Goal: Task Accomplishment & Management: Use online tool/utility

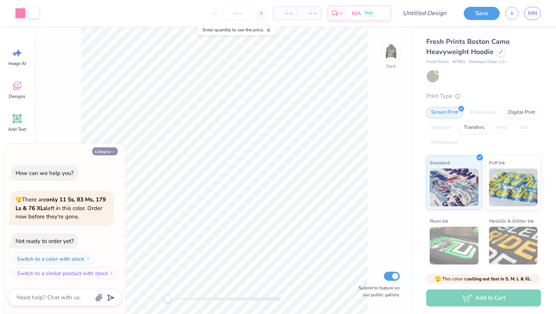
click at [103, 149] on button "Collapse" at bounding box center [104, 151] width 25 height 8
type textarea "x"
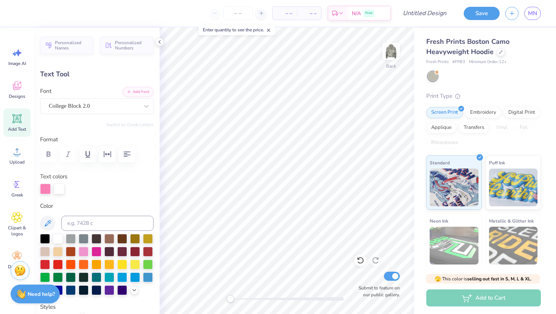
type textarea "A"
type textarea "kappa gamma delta"
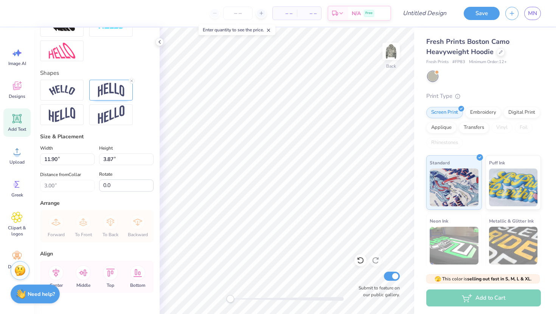
scroll to position [339, 0]
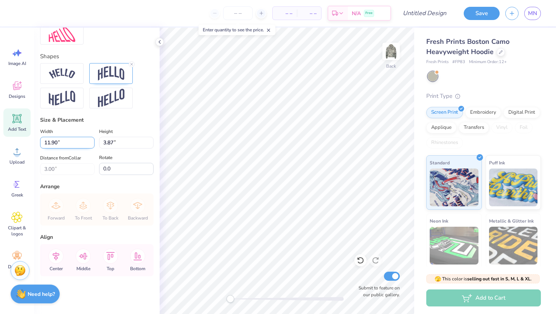
click at [91, 145] on input "11.89" at bounding box center [67, 143] width 54 height 12
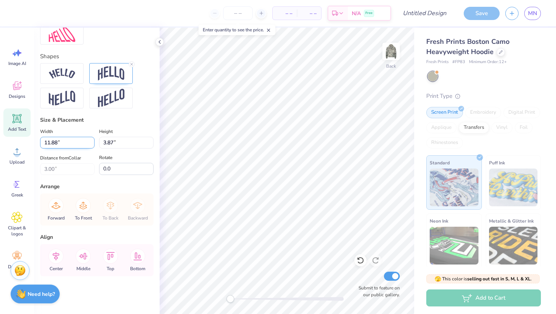
click at [91, 145] on input "11.88" at bounding box center [67, 143] width 54 height 12
click at [93, 145] on input "11.87" at bounding box center [67, 143] width 54 height 12
click at [93, 145] on input "11.86" at bounding box center [67, 143] width 54 height 12
click at [93, 145] on input "11.85" at bounding box center [67, 143] width 54 height 12
click at [94, 146] on input "11.84" at bounding box center [67, 143] width 54 height 12
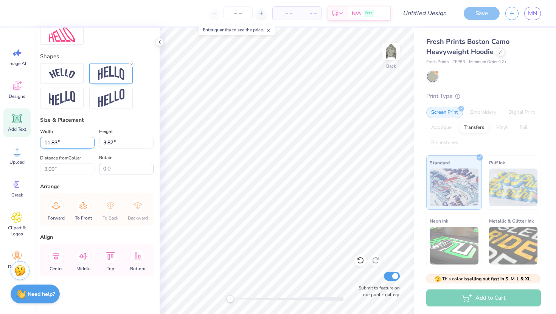
click at [94, 146] on input "11.83" at bounding box center [67, 143] width 54 height 12
click at [94, 146] on input "11.82" at bounding box center [67, 143] width 54 height 12
click at [91, 153] on div "Distance from Collar 3.00 3.00 "" at bounding box center [67, 164] width 54 height 22
type input "15.00"
type input "3.37"
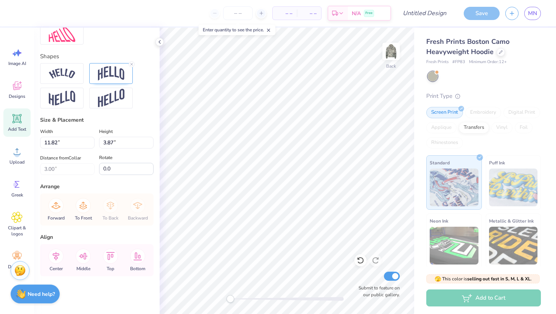
type input "3.25"
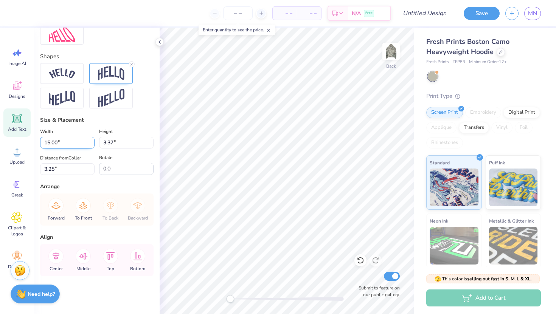
click at [90, 139] on input "15.00" at bounding box center [67, 143] width 54 height 12
click at [91, 147] on input "15.00" at bounding box center [67, 143] width 54 height 12
click at [104, 160] on label "Rotate" at bounding box center [105, 157] width 13 height 9
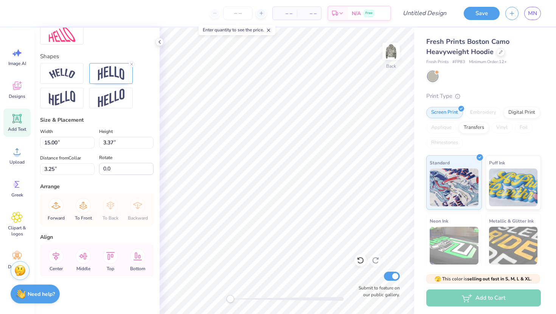
click at [104, 163] on input "0.0" at bounding box center [126, 169] width 54 height 12
type input "10.79"
type input "2.42"
type input "3.95"
type input "12.90"
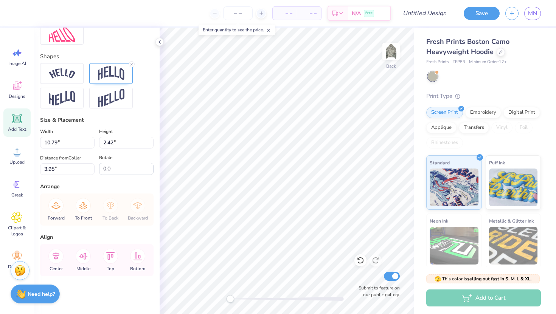
type input "2.90"
type input "3.48"
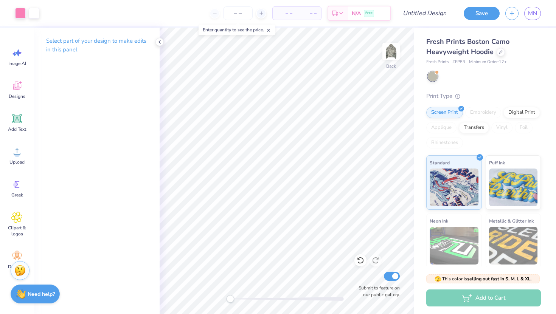
click at [268, 28] on icon at bounding box center [268, 30] width 5 height 5
click at [160, 39] on icon at bounding box center [159, 42] width 6 height 6
click at [158, 45] on icon at bounding box center [159, 42] width 6 height 6
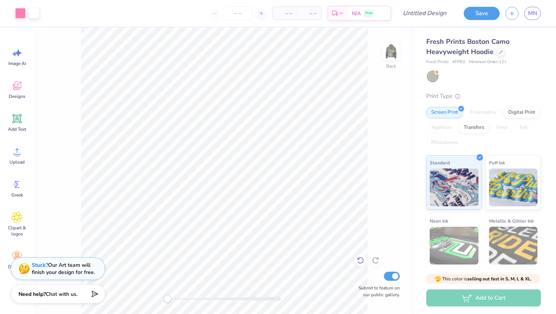
click at [359, 260] on icon at bounding box center [360, 261] width 8 height 8
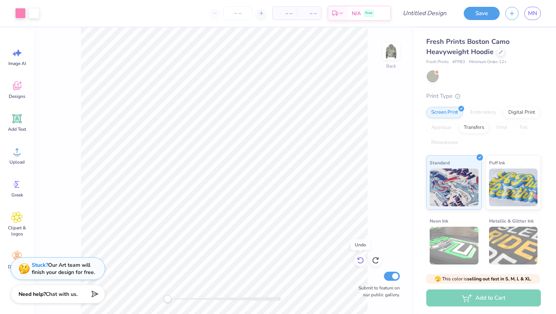
click at [359, 260] on icon at bounding box center [360, 261] width 8 height 8
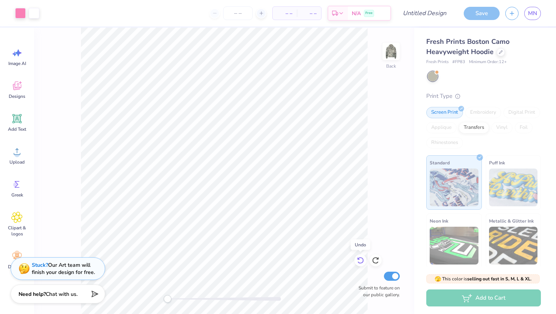
click at [359, 260] on icon at bounding box center [360, 261] width 8 height 8
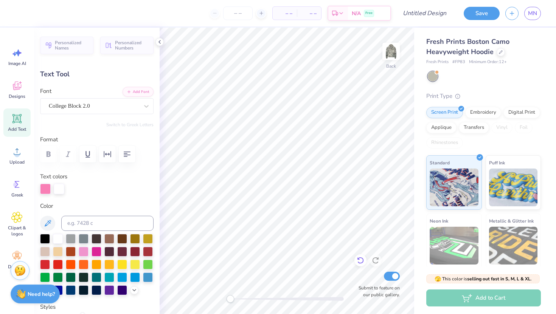
scroll to position [0, 2]
type textarea "kappa gamma"
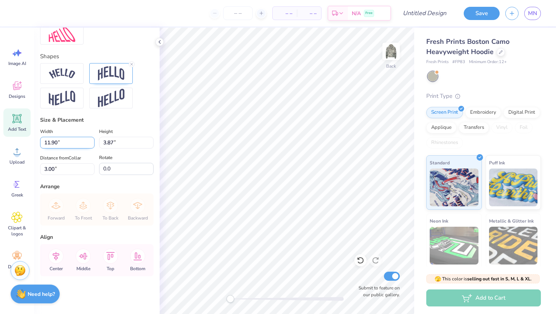
click at [70, 142] on input "11.90" at bounding box center [67, 143] width 54 height 12
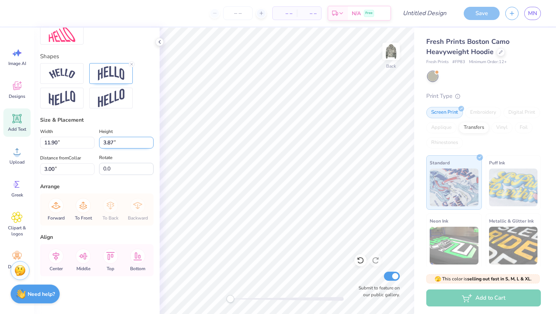
type input "12.41"
type input "3.37"
type input "3.75"
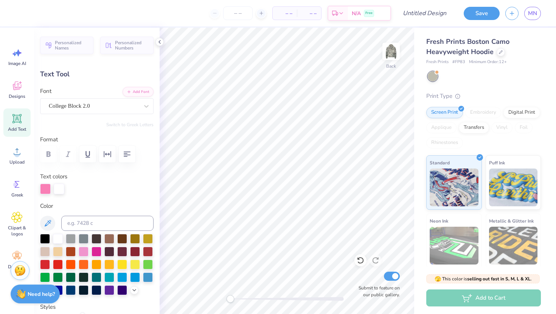
scroll to position [11, 0]
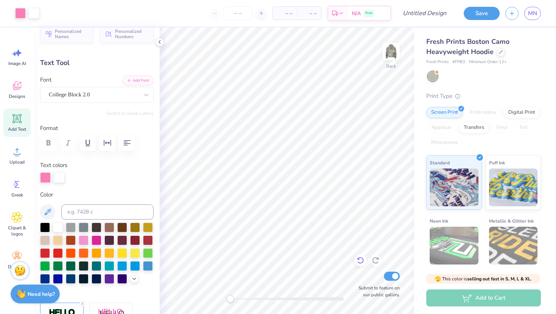
click at [360, 262] on icon at bounding box center [360, 261] width 8 height 8
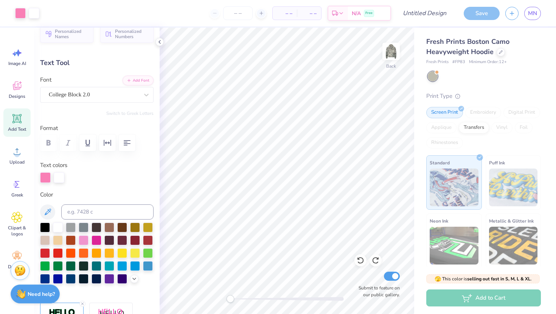
type input "16.08"
type input "4.37"
type input "2.75"
type input "11.07"
type input "3.01"
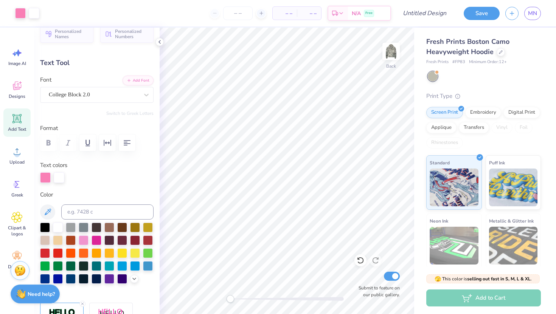
type input "3.37"
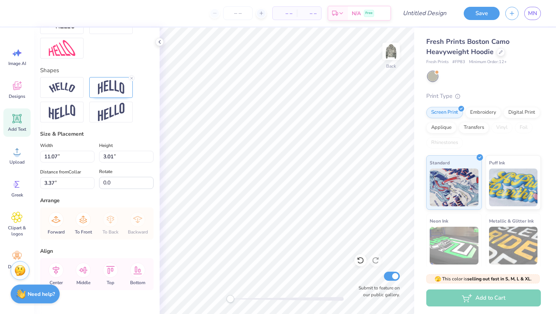
scroll to position [339, 0]
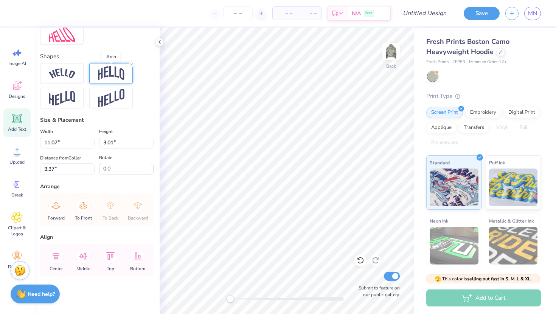
click at [123, 69] on img at bounding box center [111, 73] width 26 height 14
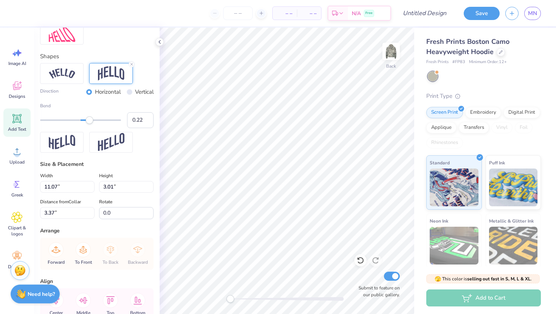
type input "0.23"
click at [90, 119] on div "Accessibility label" at bounding box center [90, 120] width 8 height 8
type input "0.21"
click at [89, 122] on div "Accessibility label" at bounding box center [89, 120] width 8 height 8
type input "5.48"
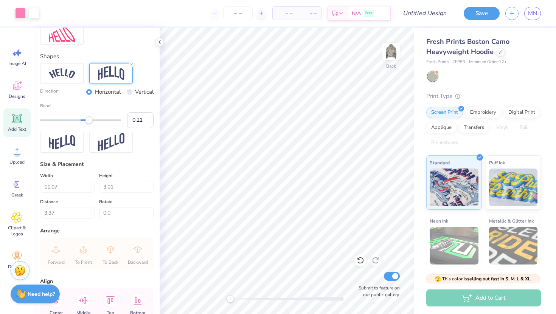
type input "0.98"
type input "6.34"
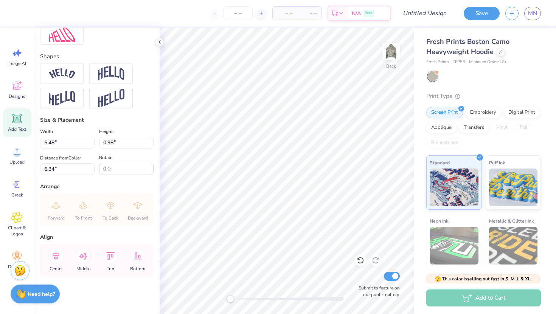
scroll to position [0, 0]
type textarea "872"
type input "2.18"
type input "6.38"
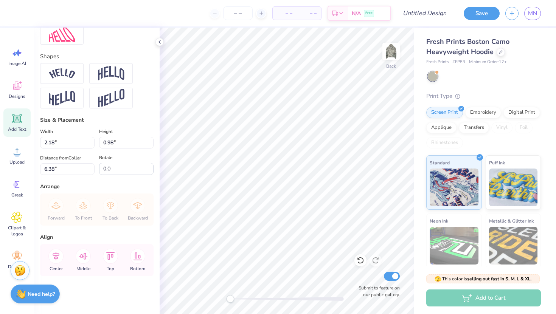
type textarea "7"
type textarea "DELTA"
type input "4.12"
type input "1.21"
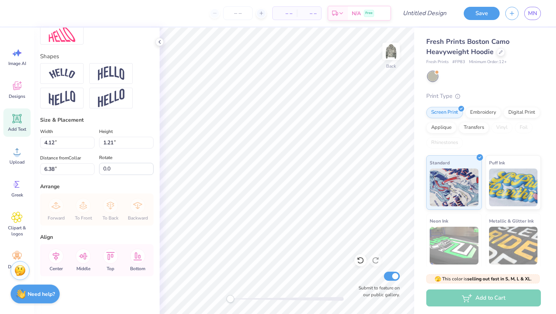
scroll to position [0, 0]
type input "11.07"
type input "2.60"
type input "3.57"
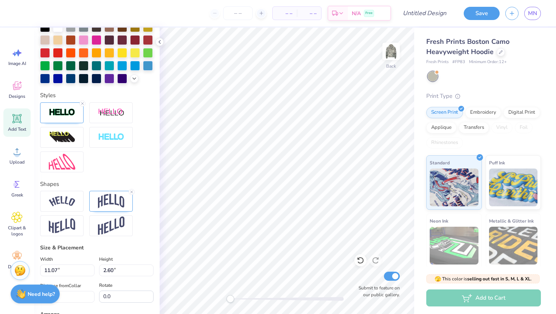
scroll to position [198, 0]
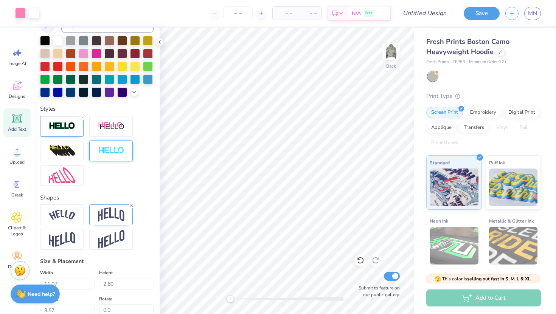
type input "4.12"
type input "1.21"
type input "6.38"
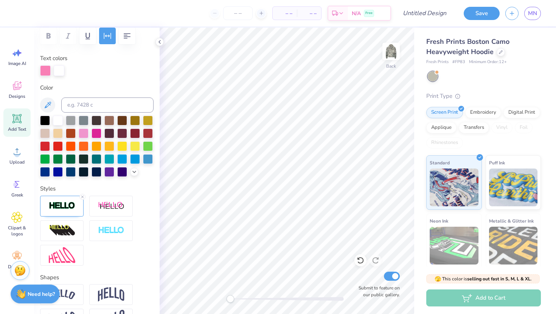
scroll to position [339, 0]
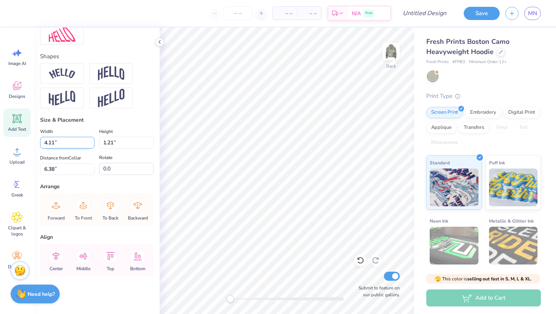
click at [93, 146] on input "4.11" at bounding box center [67, 143] width 54 height 12
click at [93, 146] on input "4.1" at bounding box center [67, 143] width 54 height 12
type input "4.12"
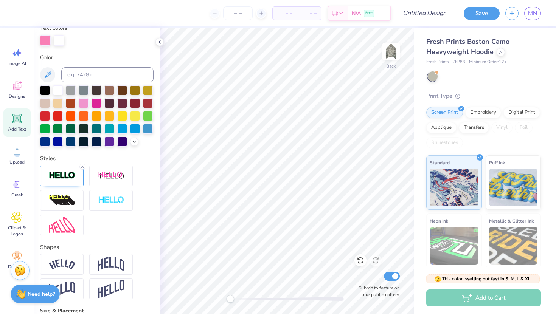
scroll to position [147, 0]
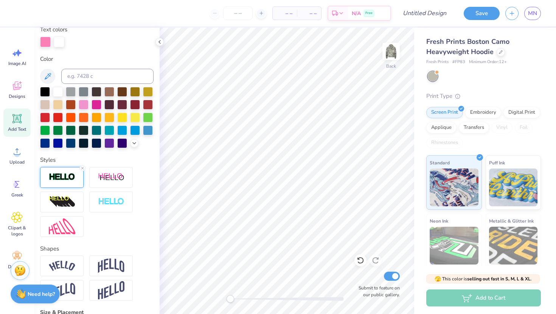
click at [64, 179] on img at bounding box center [62, 177] width 26 height 9
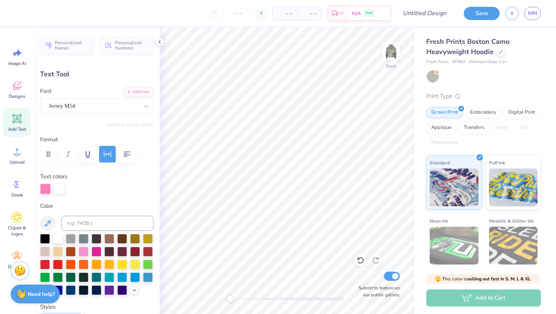
scroll to position [0, 0]
click at [105, 151] on icon "button" at bounding box center [107, 153] width 9 height 9
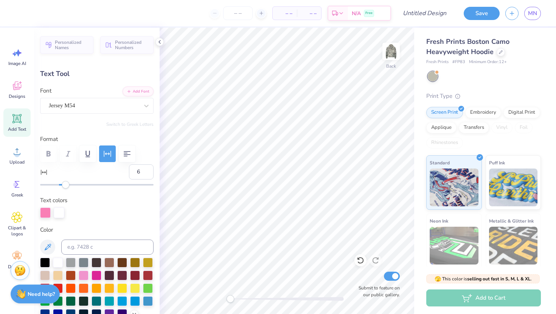
type input "5"
drag, startPoint x: 70, startPoint y: 184, endPoint x: 64, endPoint y: 184, distance: 6.1
click at [64, 184] on div "Accessibility label" at bounding box center [64, 185] width 8 height 8
type input "6"
click at [65, 187] on div "Accessibility label" at bounding box center [65, 185] width 8 height 8
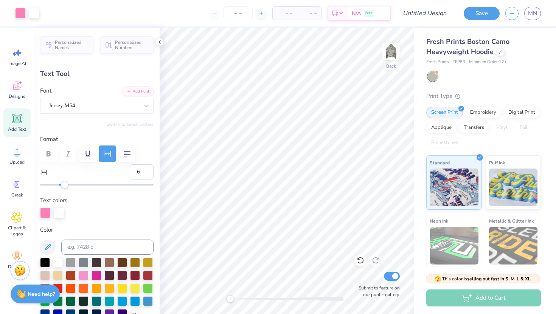
type input "11.07"
type input "2.60"
type input "3.77"
type input "0"
type input "3.58"
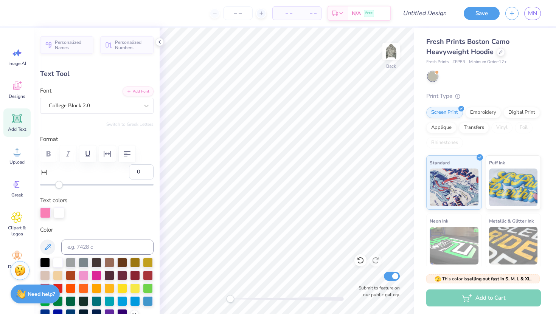
type input "1.21"
type input "6.38"
type input "2"
click at [60, 187] on div at bounding box center [96, 185] width 113 height 8
type input "4.30"
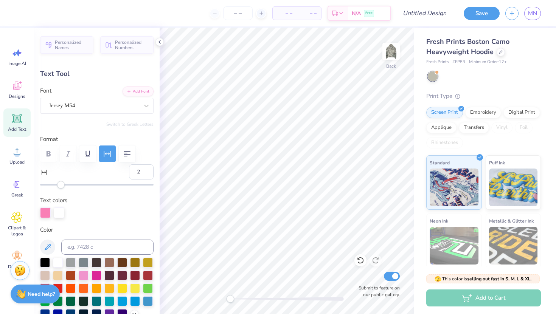
type input "1.56"
type input "6.37"
type textarea "A"
type input "11.07"
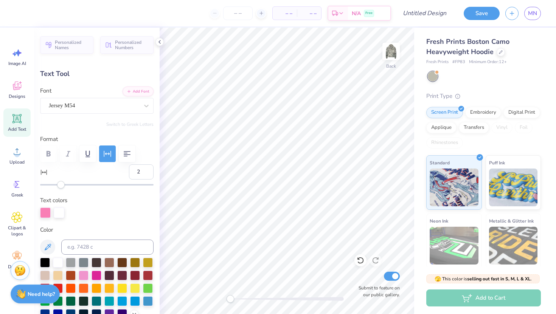
type input "2.60"
type input "3.77"
type input "0"
click at [497, 54] on div at bounding box center [500, 51] width 8 height 8
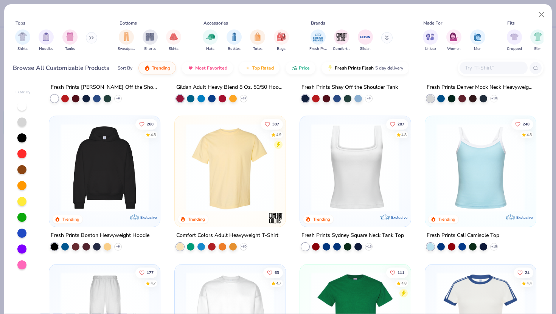
scroll to position [121, 0]
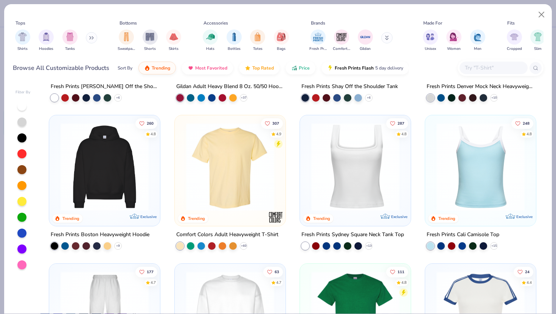
click at [362, 182] on img at bounding box center [355, 167] width 96 height 88
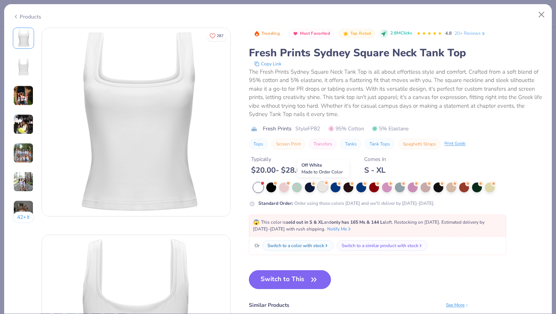
click at [318, 188] on div at bounding box center [323, 187] width 10 height 10
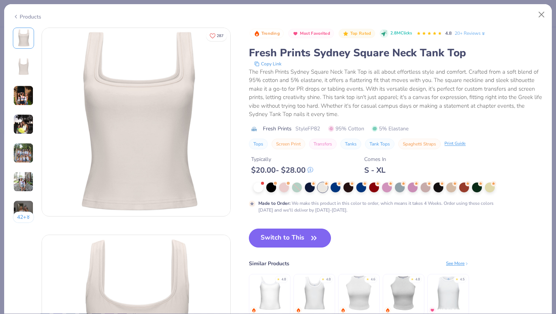
click at [309, 238] on icon "button" at bounding box center [313, 238] width 11 height 11
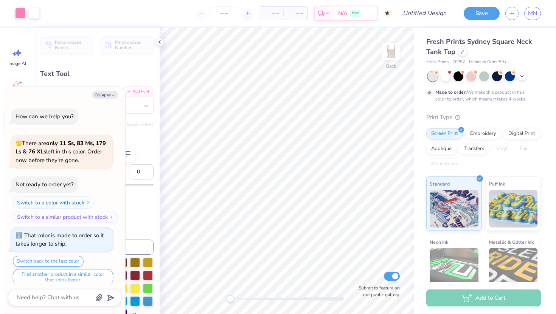
scroll to position [6, 0]
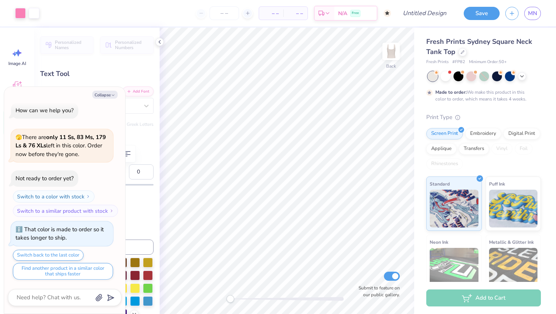
type textarea "x"
type input "5.22"
type input "1.23"
type input "0.65"
click at [110, 98] on button "Collapse" at bounding box center [104, 95] width 25 height 8
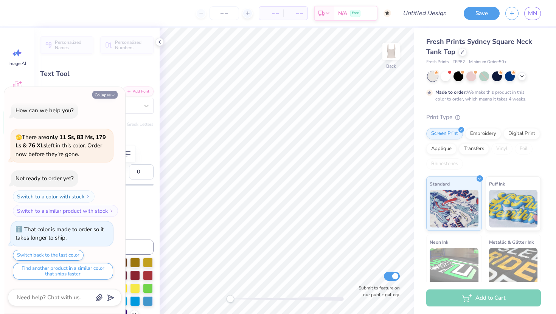
type textarea "x"
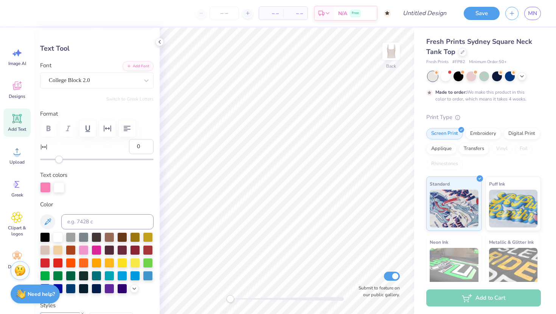
scroll to position [32, 0]
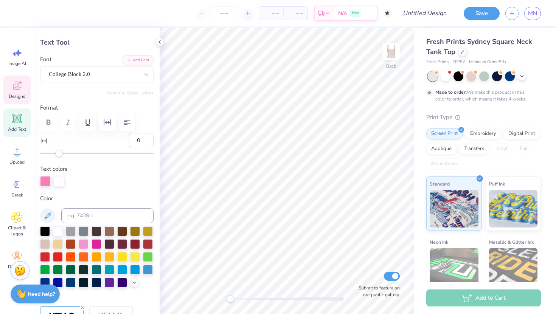
click at [12, 90] on icon at bounding box center [16, 85] width 11 height 11
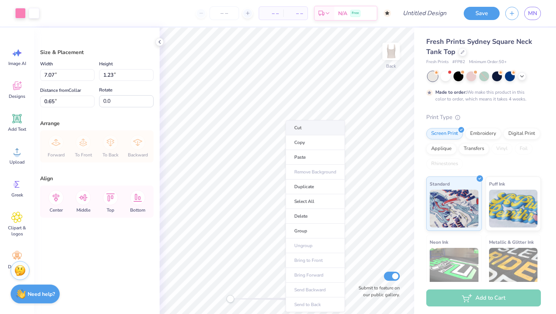
click at [299, 131] on li "Cut" at bounding box center [314, 127] width 59 height 15
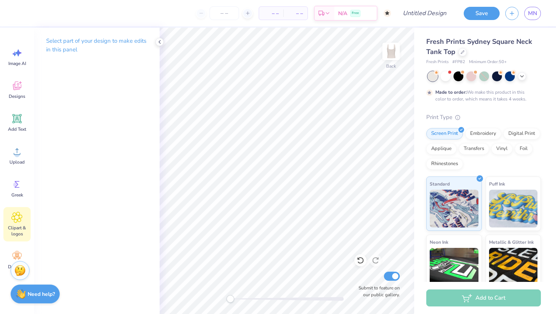
scroll to position [17, 0]
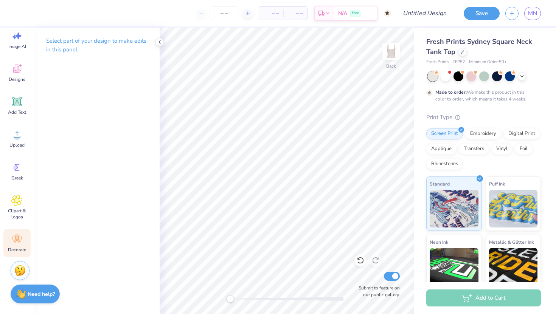
click at [22, 232] on div "Decorate" at bounding box center [16, 243] width 27 height 28
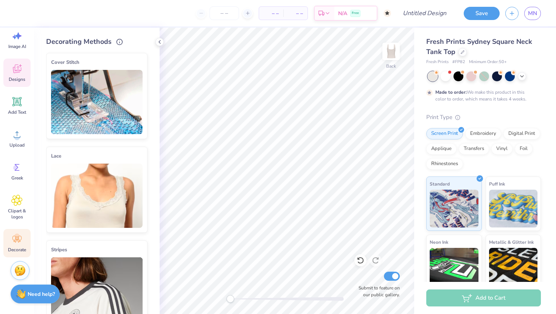
click at [15, 82] on div "Designs" at bounding box center [16, 73] width 27 height 28
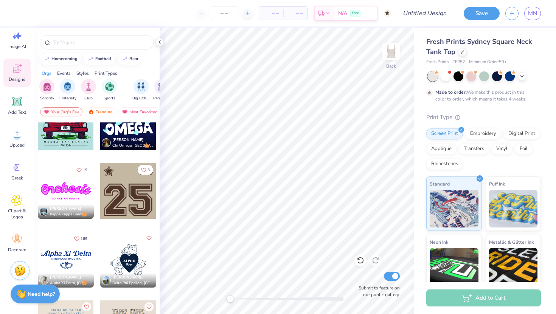
scroll to position [1060, 0]
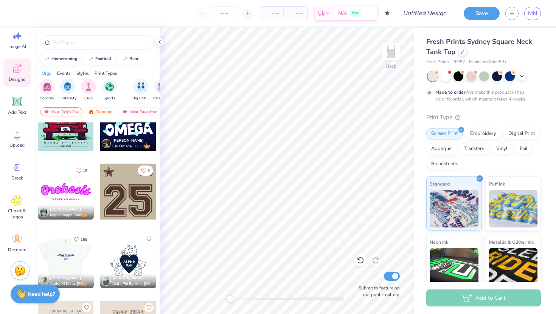
click at [79, 251] on div at bounding box center [66, 260] width 168 height 56
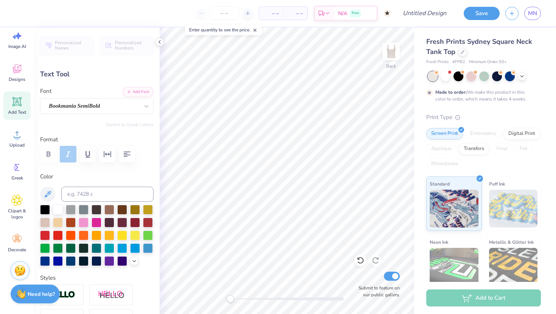
type input "0.97"
type input "0.68"
type input "3.00"
type input "-4.6"
type textarea "k"
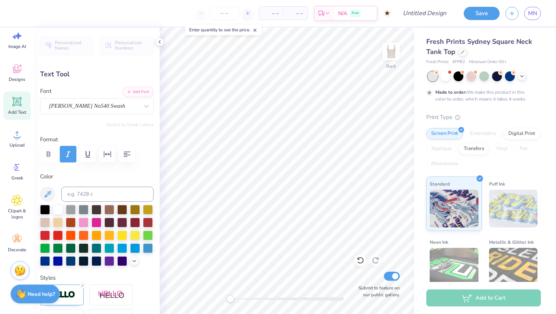
scroll to position [0, 0]
type textarea "Kappa Gamma Delta"
type input "0.0"
type input "1.37"
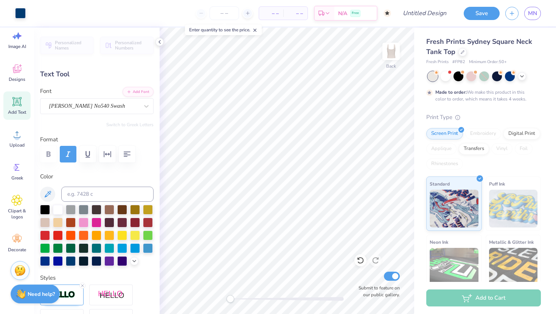
type input "0.63"
type input "3.01"
type input "6.33"
type input "1.16"
type input "2.86"
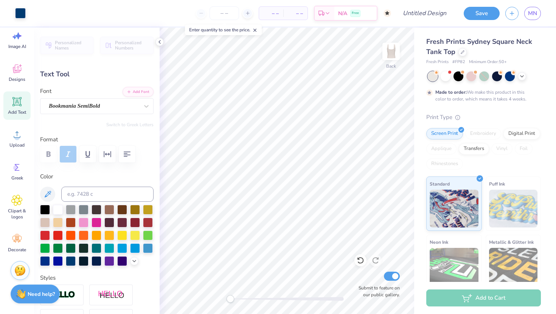
type input "-4.6"
type input "0.72"
type input "0.62"
type input "3.03"
type input "0.0"
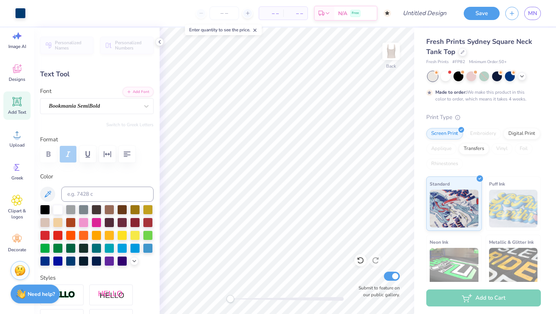
type input "0.92"
type input "0.60"
type input "6.33"
type input "1.16"
type input "4.99"
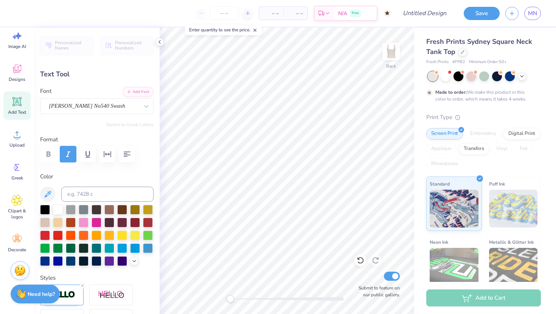
type input "0.0"
type input "2.42"
type input "-4.6"
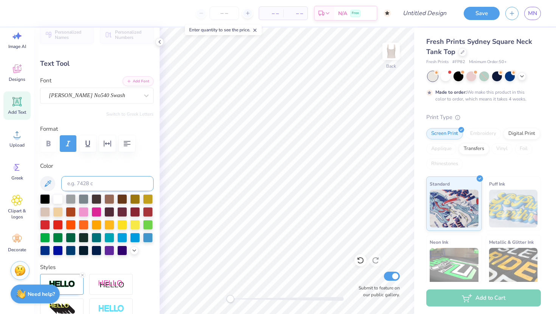
scroll to position [12, 0]
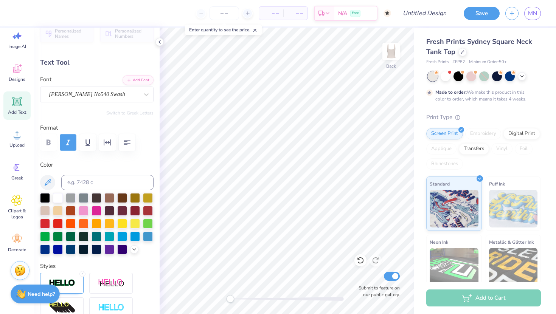
click at [69, 136] on button "button" at bounding box center [68, 142] width 17 height 17
click at [67, 139] on icon "button" at bounding box center [68, 142] width 9 height 9
click at [46, 143] on div at bounding box center [96, 142] width 113 height 17
click at [114, 96] on div "[PERSON_NAME] No540 Swash" at bounding box center [93, 94] width 91 height 12
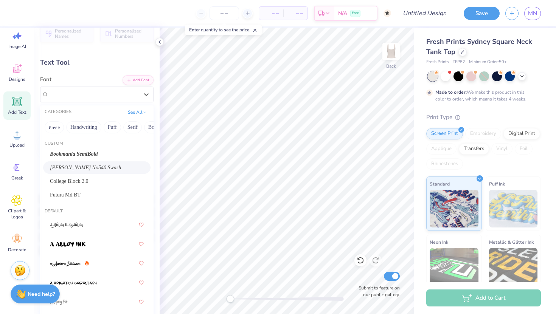
click at [85, 171] on span "[PERSON_NAME] No540 Swash" at bounding box center [85, 168] width 71 height 8
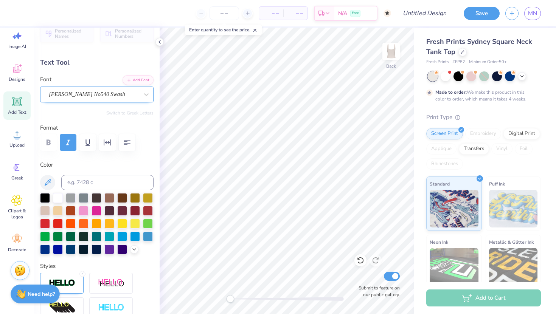
click at [110, 93] on div "[PERSON_NAME] No540 Swash" at bounding box center [93, 94] width 91 height 12
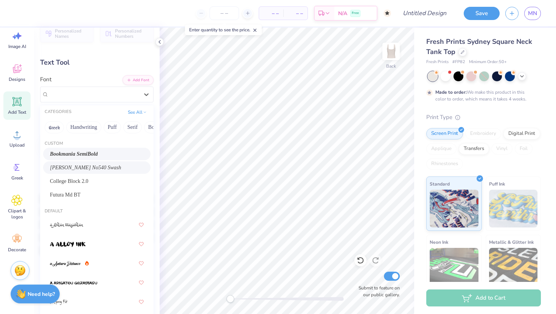
click at [95, 155] on span "Bookmania SemiBold" at bounding box center [74, 154] width 48 height 8
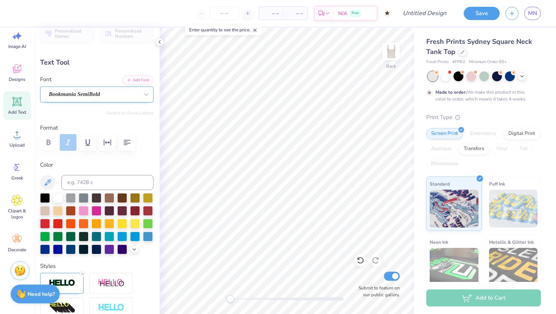
click at [113, 94] on div "Bookmania SemiBold" at bounding box center [93, 94] width 91 height 12
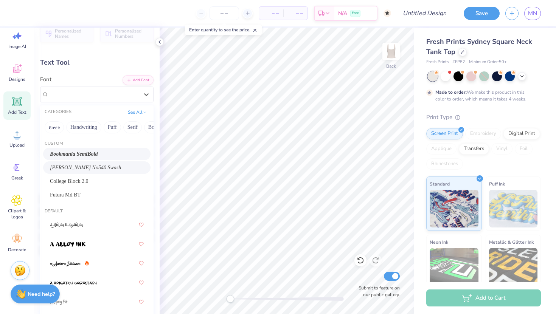
click at [99, 165] on span "[PERSON_NAME] No540 Swash" at bounding box center [85, 168] width 71 height 8
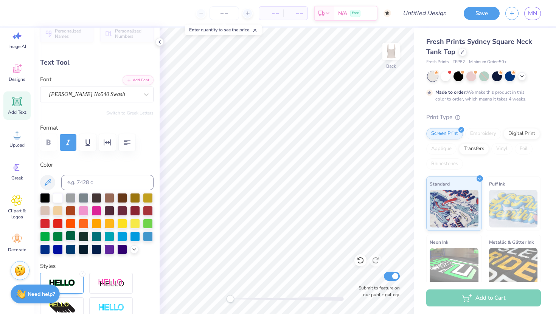
type input "6.15"
type input "1.12"
type input "2.48"
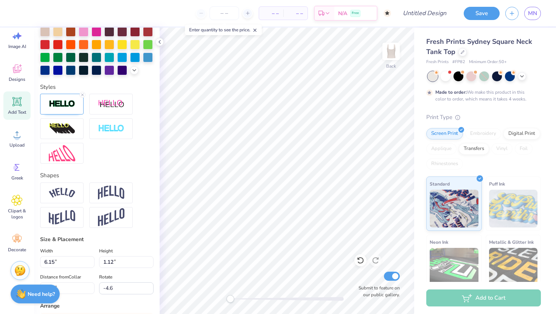
scroll to position [186, 0]
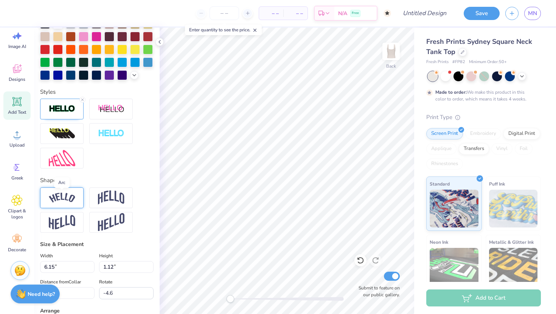
click at [71, 197] on img at bounding box center [62, 198] width 26 height 10
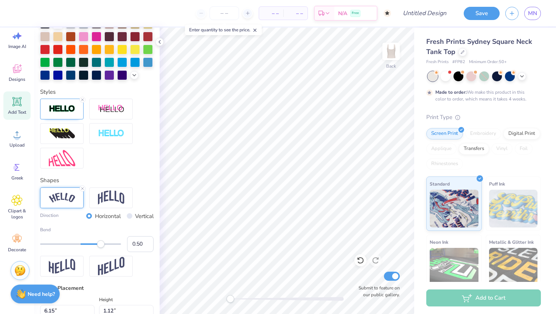
type input "0.45"
click at [99, 246] on div "Accessibility label" at bounding box center [101, 244] width 8 height 8
type input "0.0"
type input "6.95"
type input "1.31"
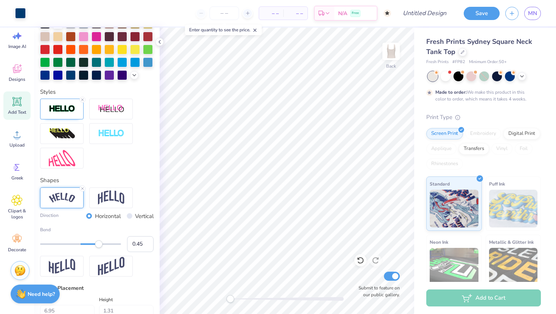
type input "2.56"
click at [160, 40] on icon at bounding box center [159, 42] width 6 height 6
